Goal: Task Accomplishment & Management: Manage account settings

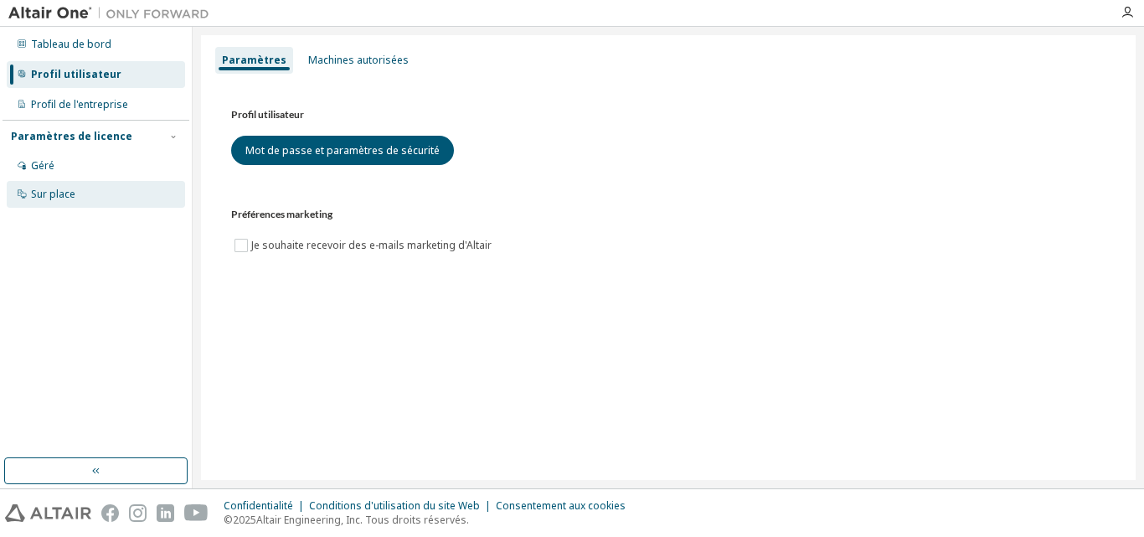
click at [54, 203] on div "Sur place" at bounding box center [96, 194] width 178 height 27
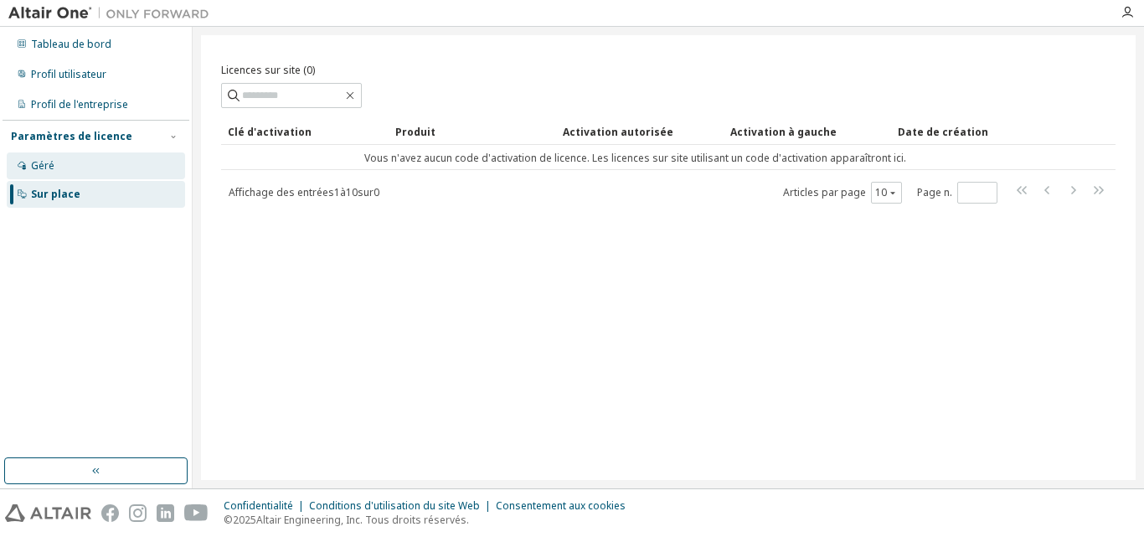
click at [71, 162] on div "Géré" at bounding box center [96, 165] width 178 height 27
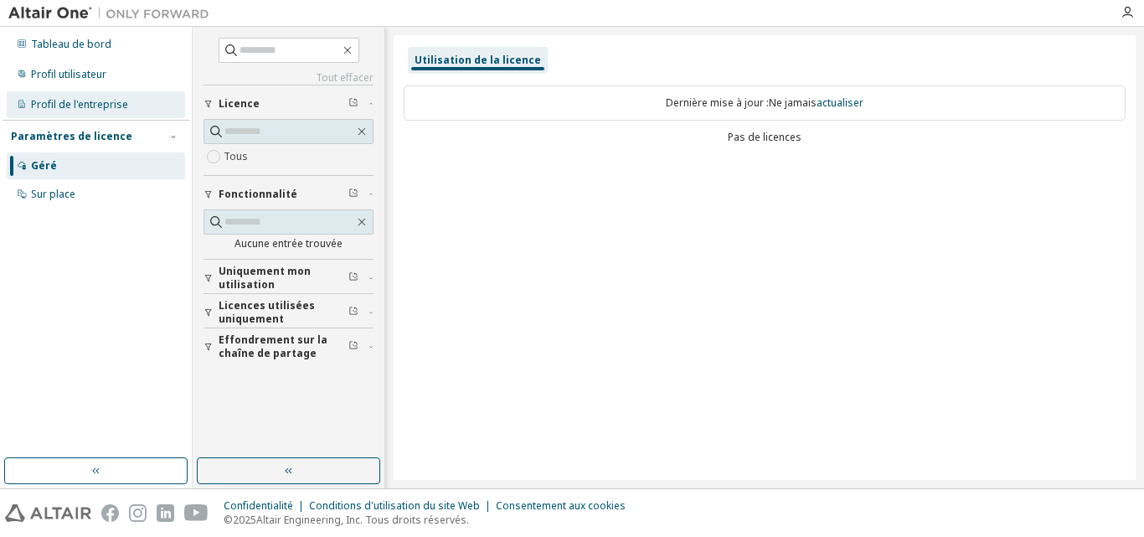
click at [71, 103] on font "Profil de l'entreprise" at bounding box center [79, 104] width 97 height 14
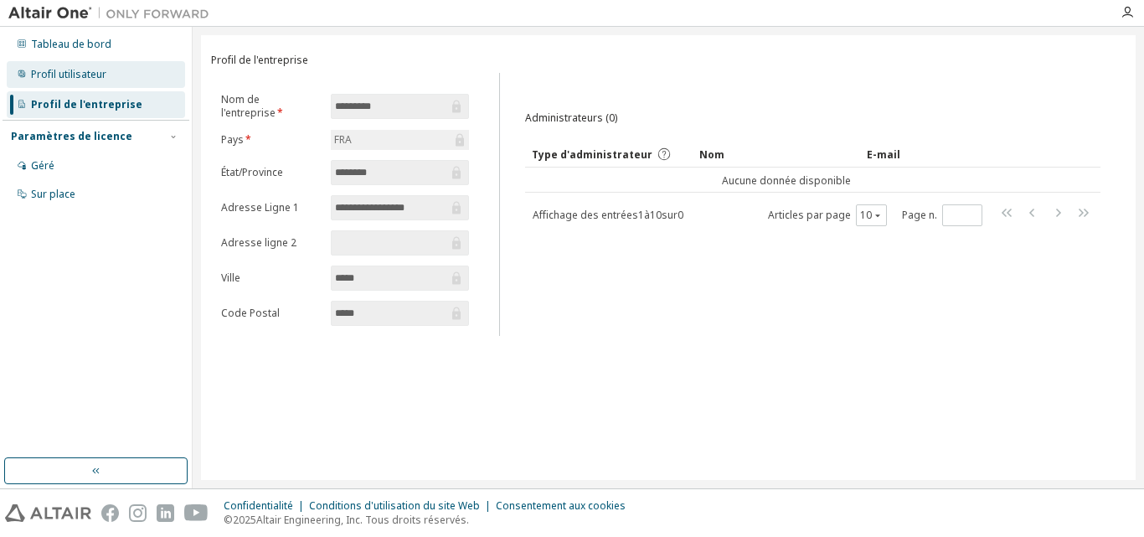
click at [65, 85] on div "Profil utilisateur" at bounding box center [96, 74] width 178 height 27
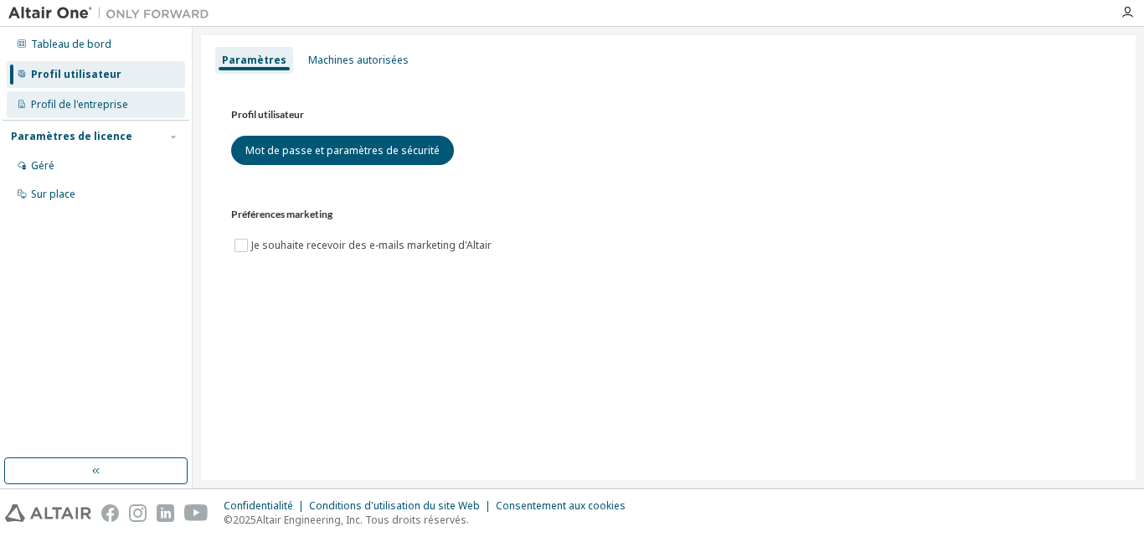
click at [68, 112] on div "Profil de l'entreprise" at bounding box center [96, 104] width 178 height 27
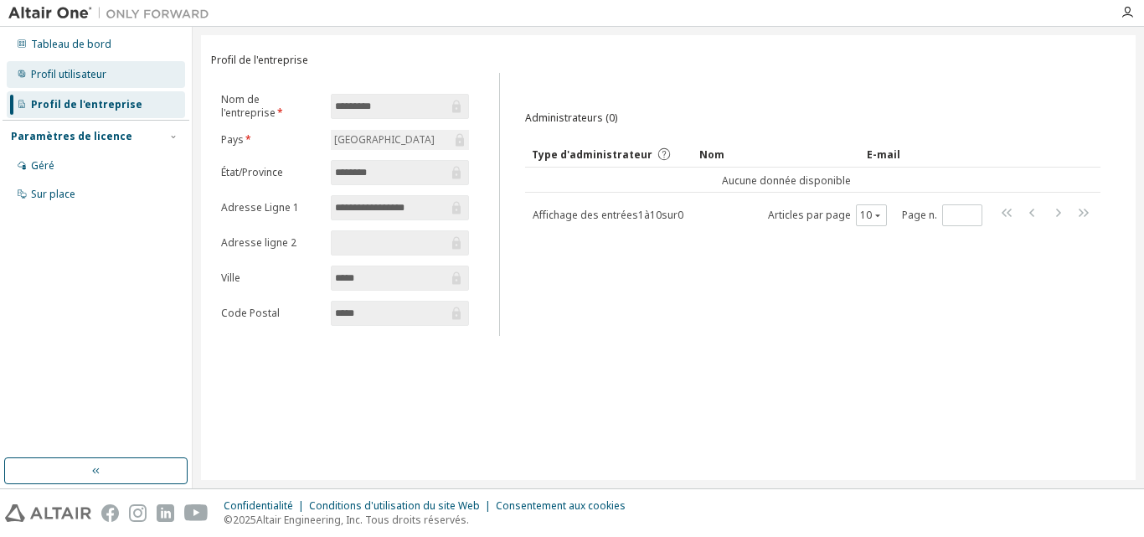
click at [68, 81] on div "Profil utilisateur" at bounding box center [96, 74] width 178 height 27
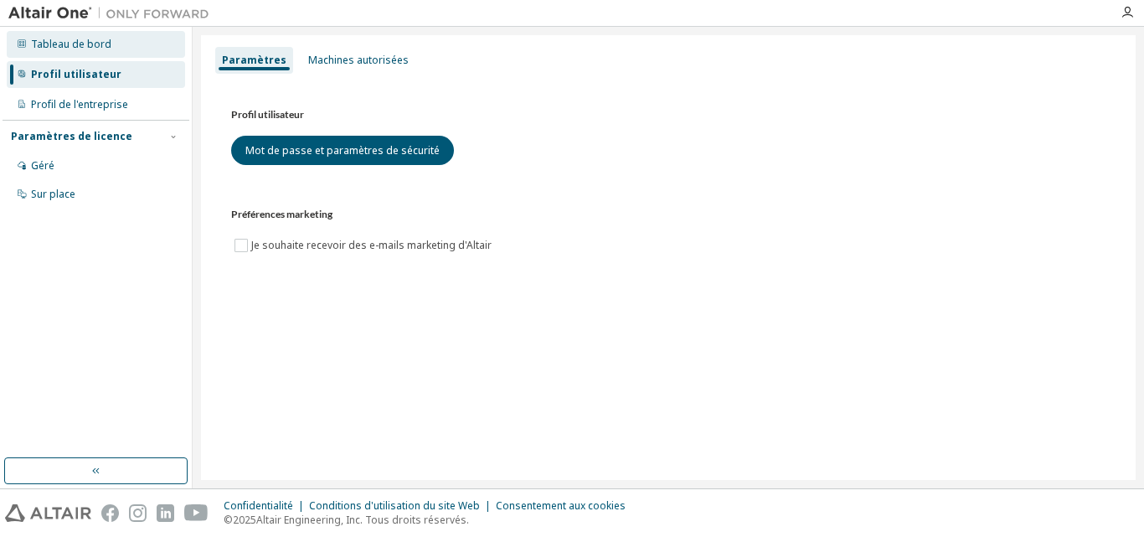
click at [67, 47] on font "Tableau de bord" at bounding box center [71, 44] width 80 height 14
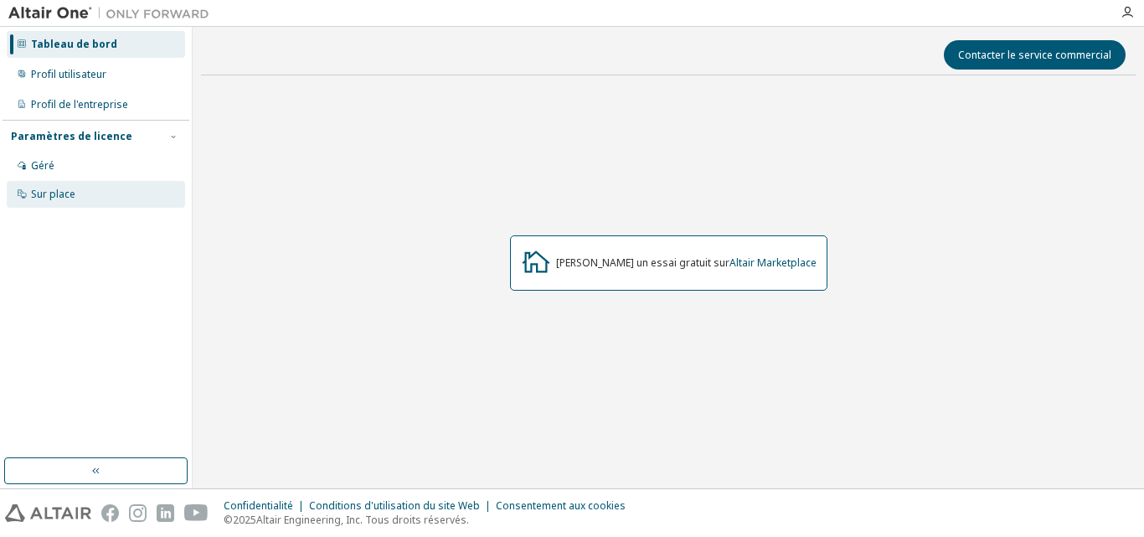
click at [77, 187] on div "Sur place" at bounding box center [96, 194] width 178 height 27
click at [783, 257] on font "Altair Marketplace" at bounding box center [772, 262] width 87 height 14
click at [73, 205] on div "Sur place" at bounding box center [96, 194] width 178 height 27
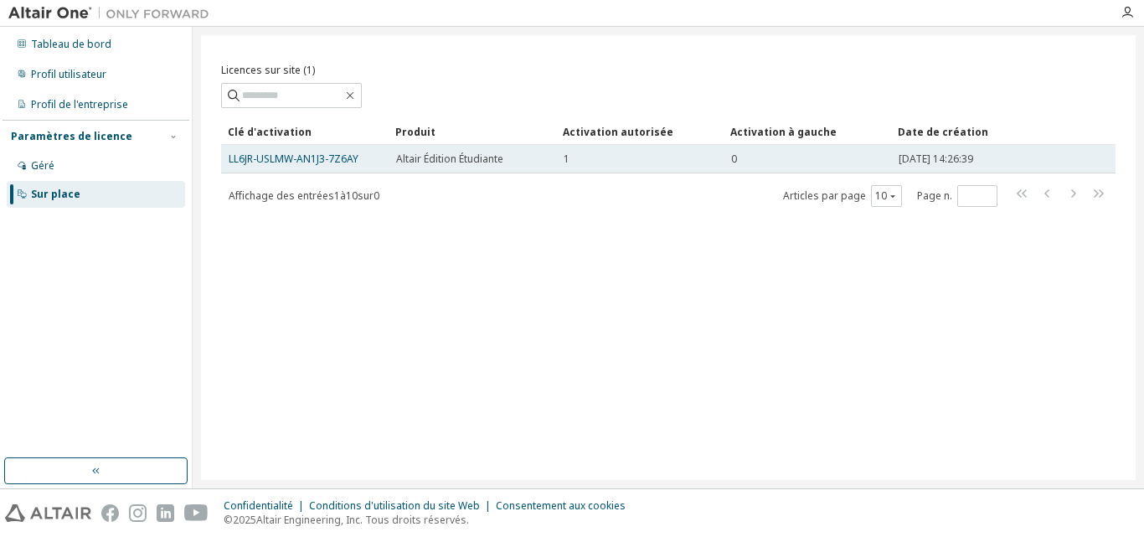
click at [450, 158] on font "Altair Édition Étudiante" at bounding box center [449, 159] width 107 height 14
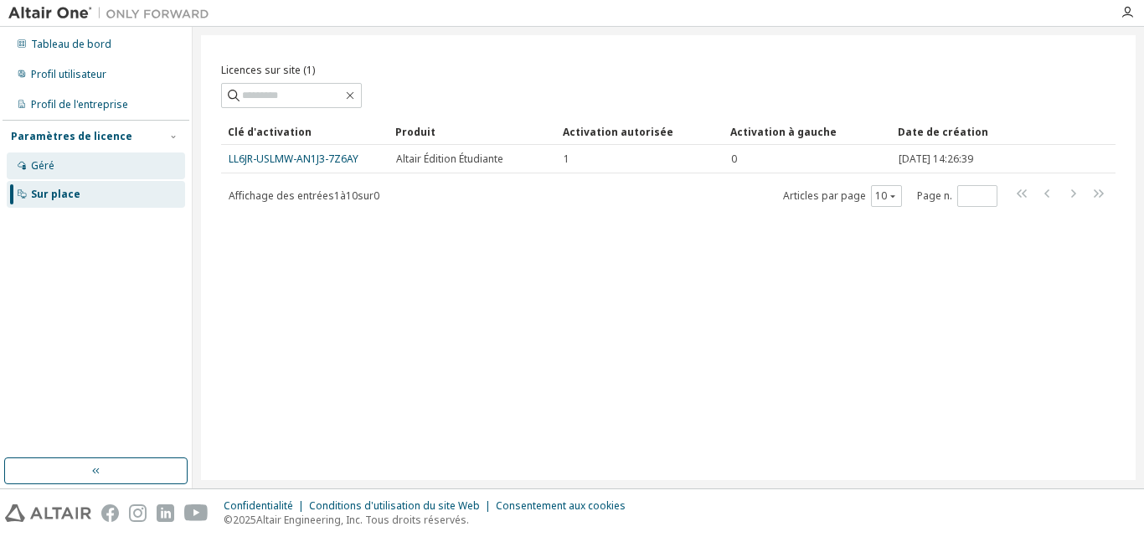
click at [126, 166] on div "Géré" at bounding box center [96, 165] width 178 height 27
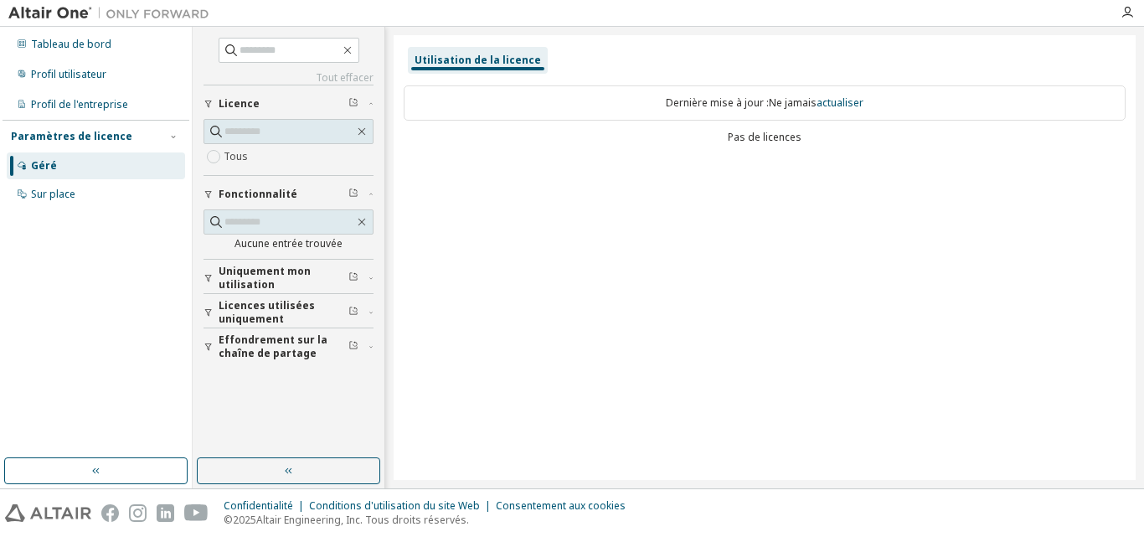
click at [98, 127] on div "Paramètres de licence Géré Sur place" at bounding box center [96, 165] width 187 height 90
click at [86, 109] on font "Profil de l'entreprise" at bounding box center [79, 104] width 97 height 14
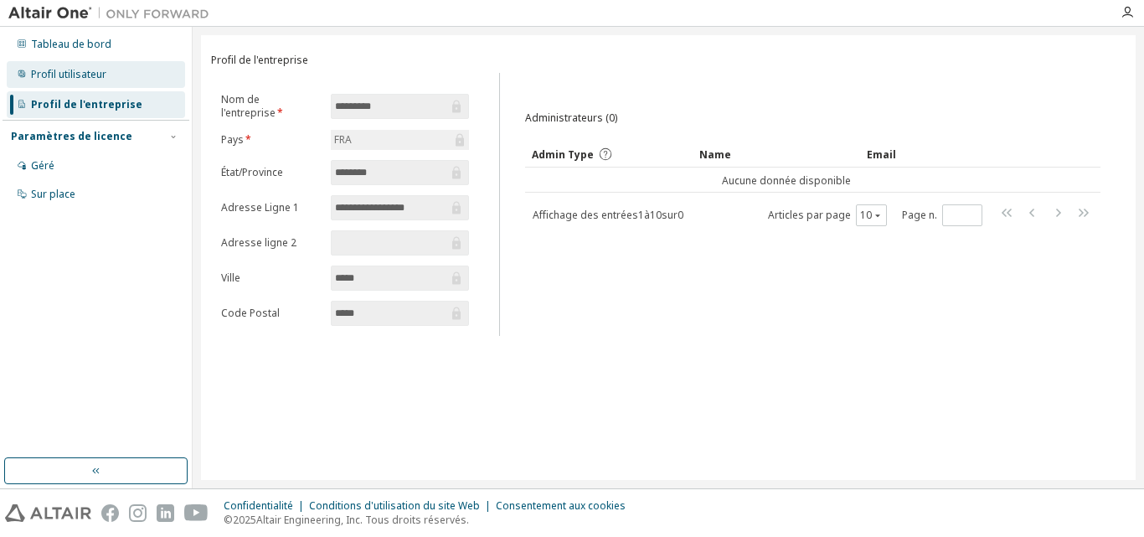
click at [75, 86] on div "Profil utilisateur" at bounding box center [96, 74] width 178 height 27
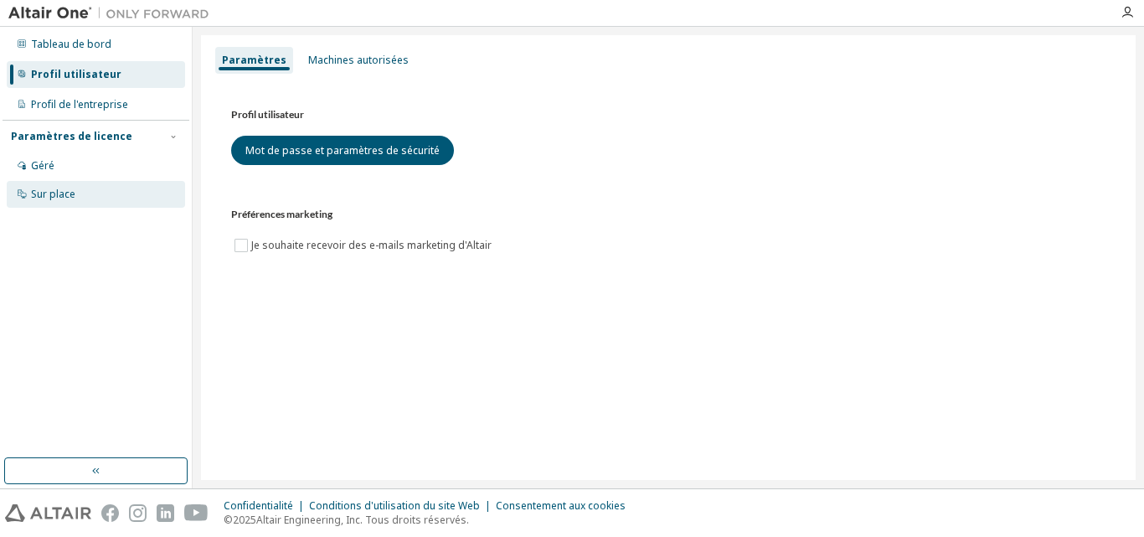
click at [55, 186] on div "Sur place" at bounding box center [96, 194] width 178 height 27
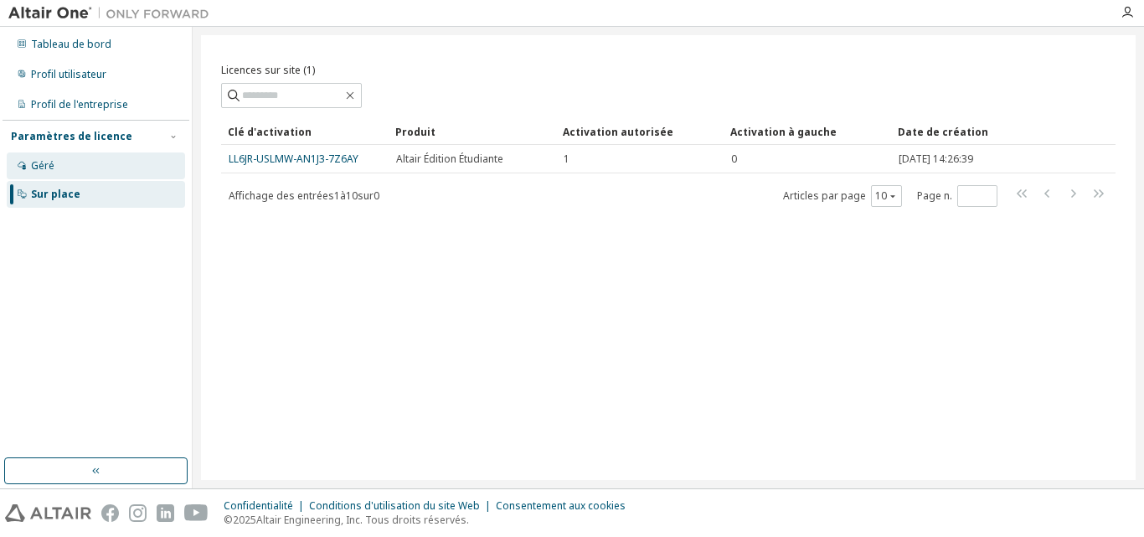
click at [48, 155] on div "Géré" at bounding box center [96, 165] width 178 height 27
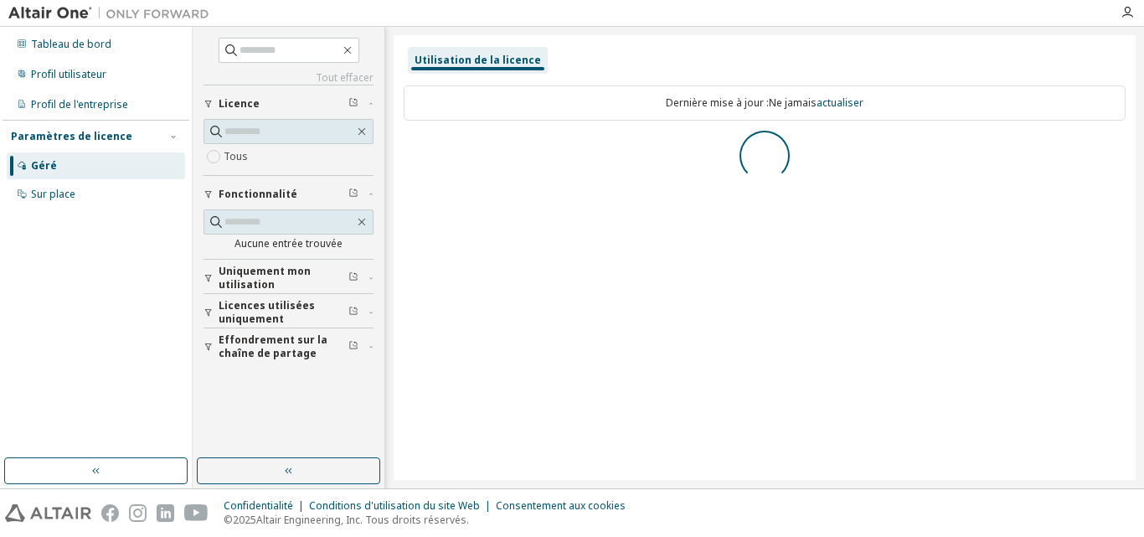
click at [47, 130] on font "Paramètres de licence" at bounding box center [71, 136] width 121 height 14
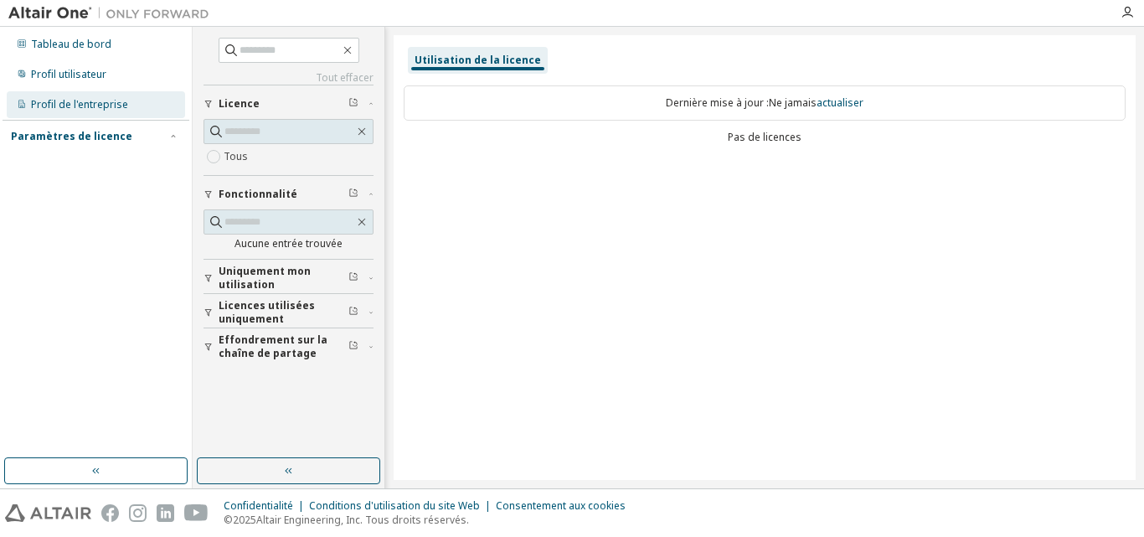
click at [50, 97] on font "Profil de l'entreprise" at bounding box center [79, 104] width 97 height 14
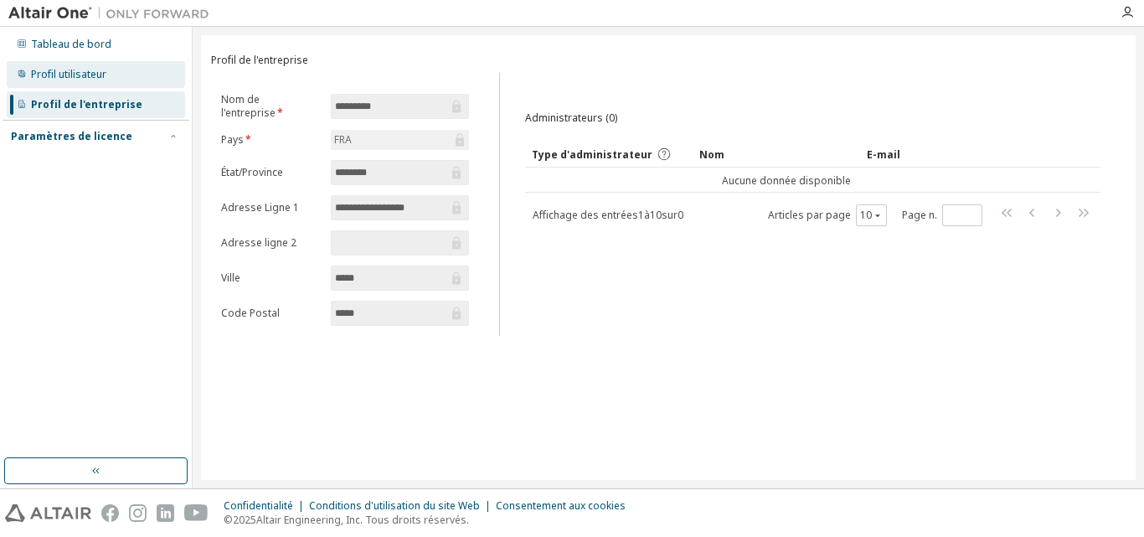
click at [55, 73] on font "Profil utilisateur" at bounding box center [68, 74] width 75 height 14
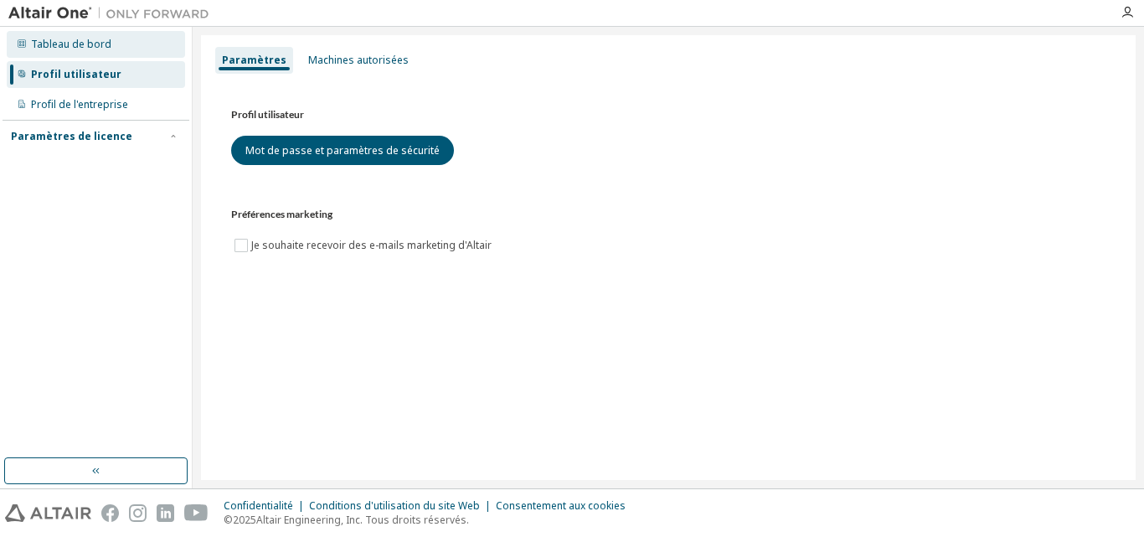
click at [59, 44] on font "Tableau de bord" at bounding box center [71, 44] width 80 height 14
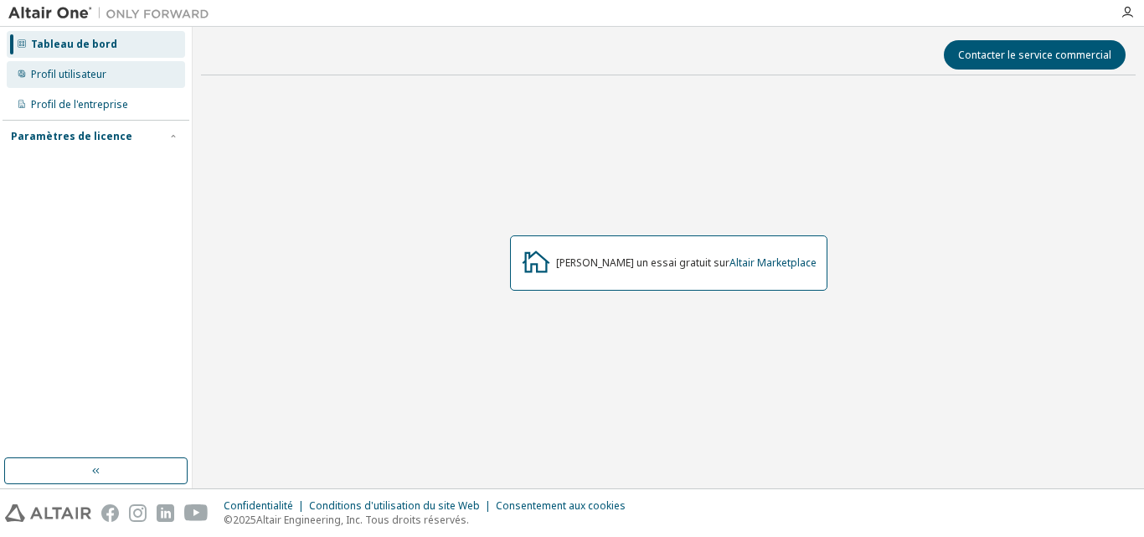
click at [68, 69] on font "Profil utilisateur" at bounding box center [68, 74] width 75 height 14
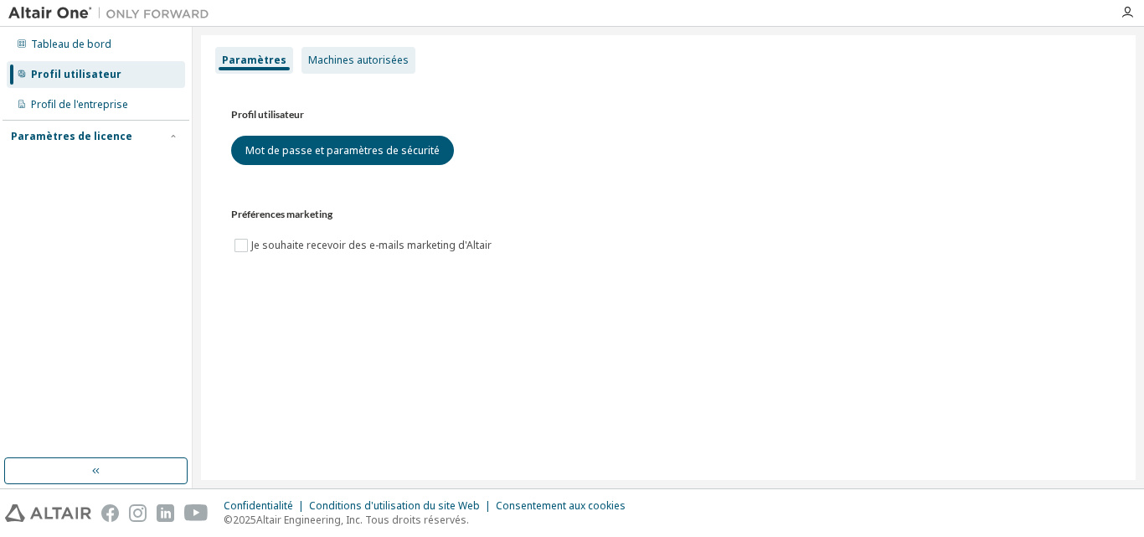
click at [327, 53] on font "Machines autorisées" at bounding box center [358, 60] width 100 height 14
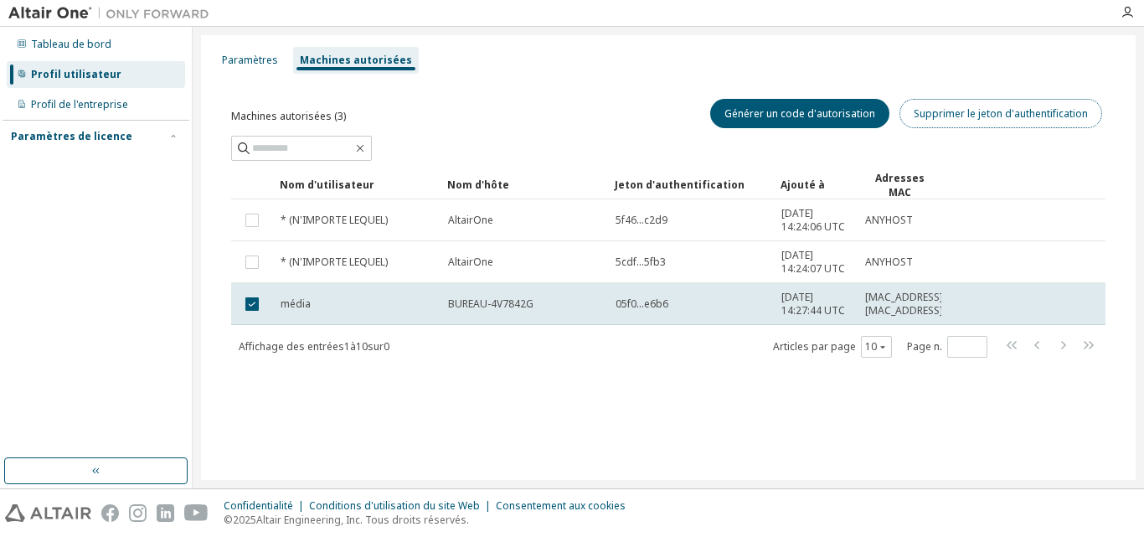
click at [957, 119] on font "Supprimer le jeton d'authentification" at bounding box center [1000, 113] width 174 height 14
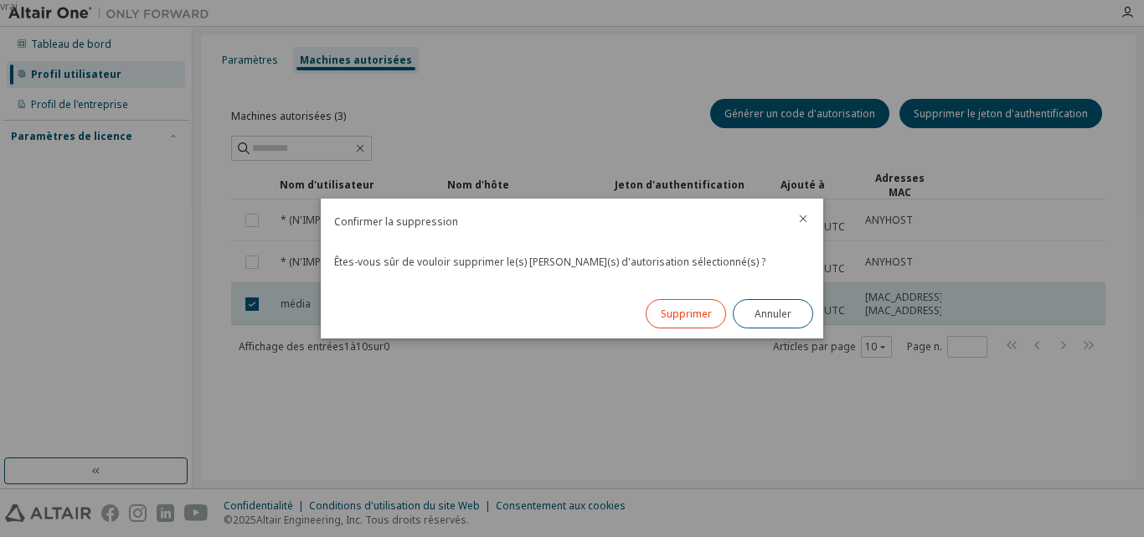
click at [688, 316] on font "Supprimer" at bounding box center [685, 313] width 51 height 14
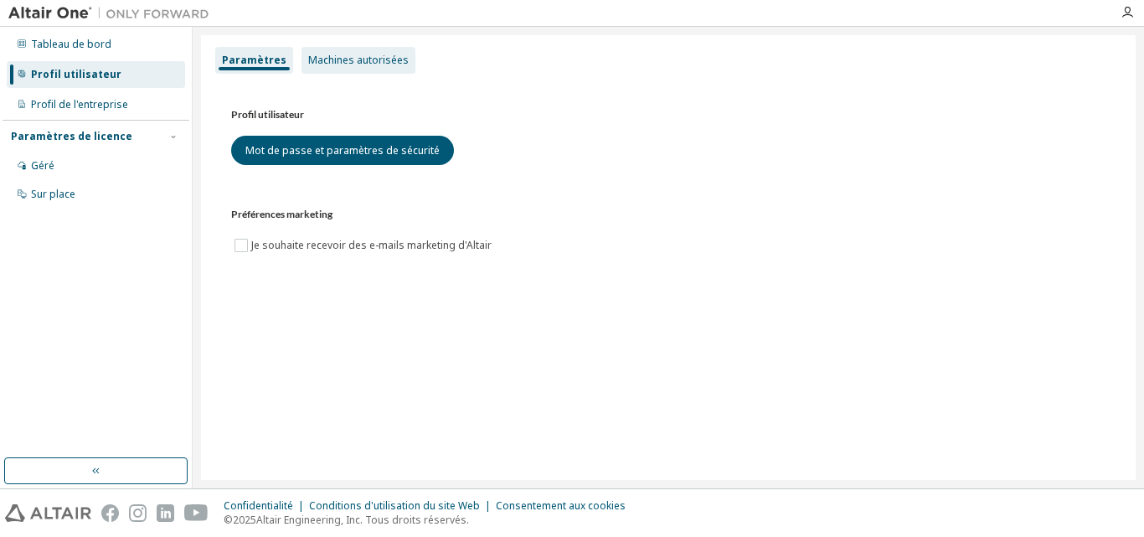
click at [313, 54] on font "Machines autorisées" at bounding box center [358, 60] width 100 height 14
